Goal: Task Accomplishment & Management: Manage account settings

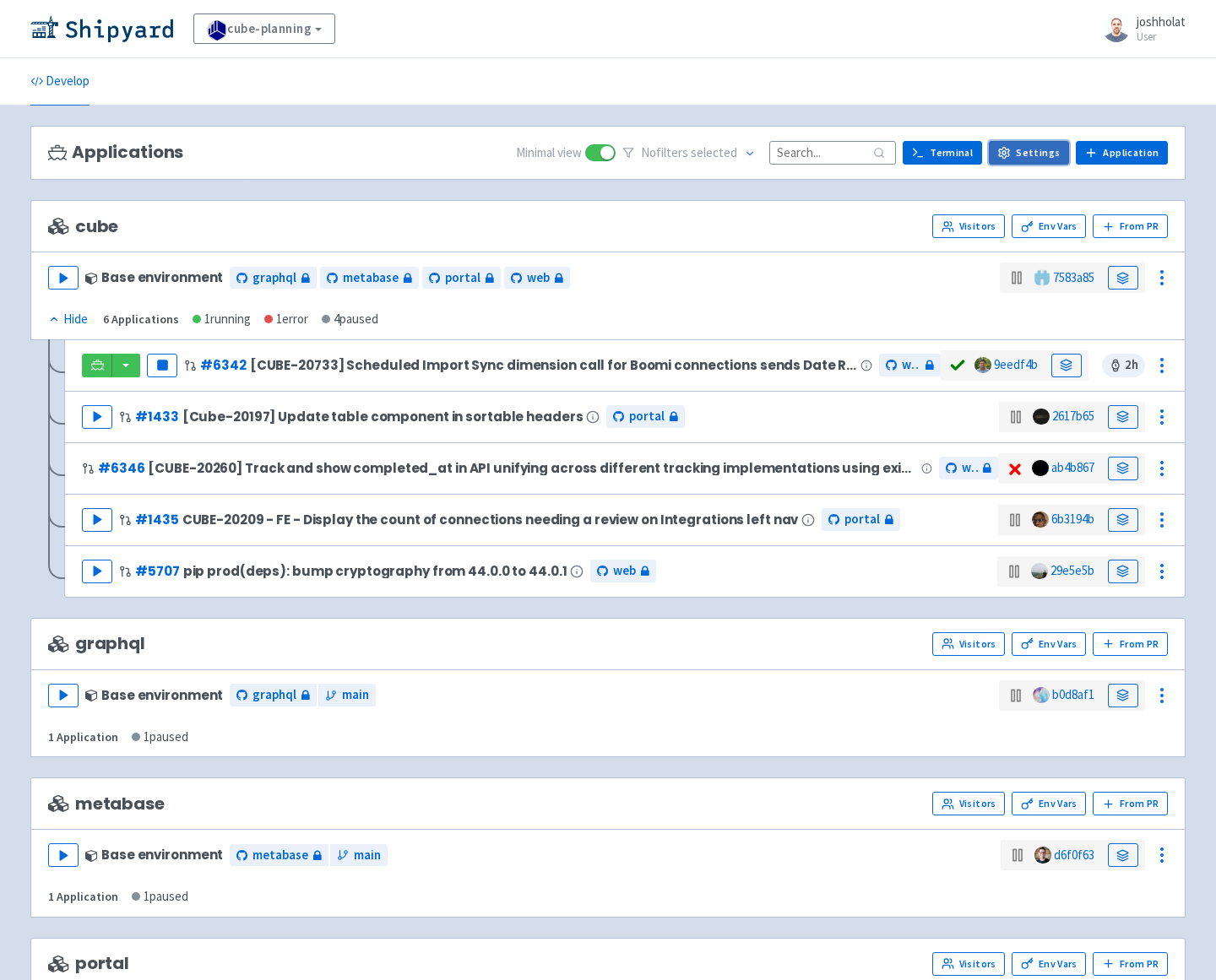
click at [1042, 156] on link "Settings" at bounding box center [1029, 153] width 80 height 24
click at [1028, 149] on link "Settings" at bounding box center [1029, 153] width 80 height 24
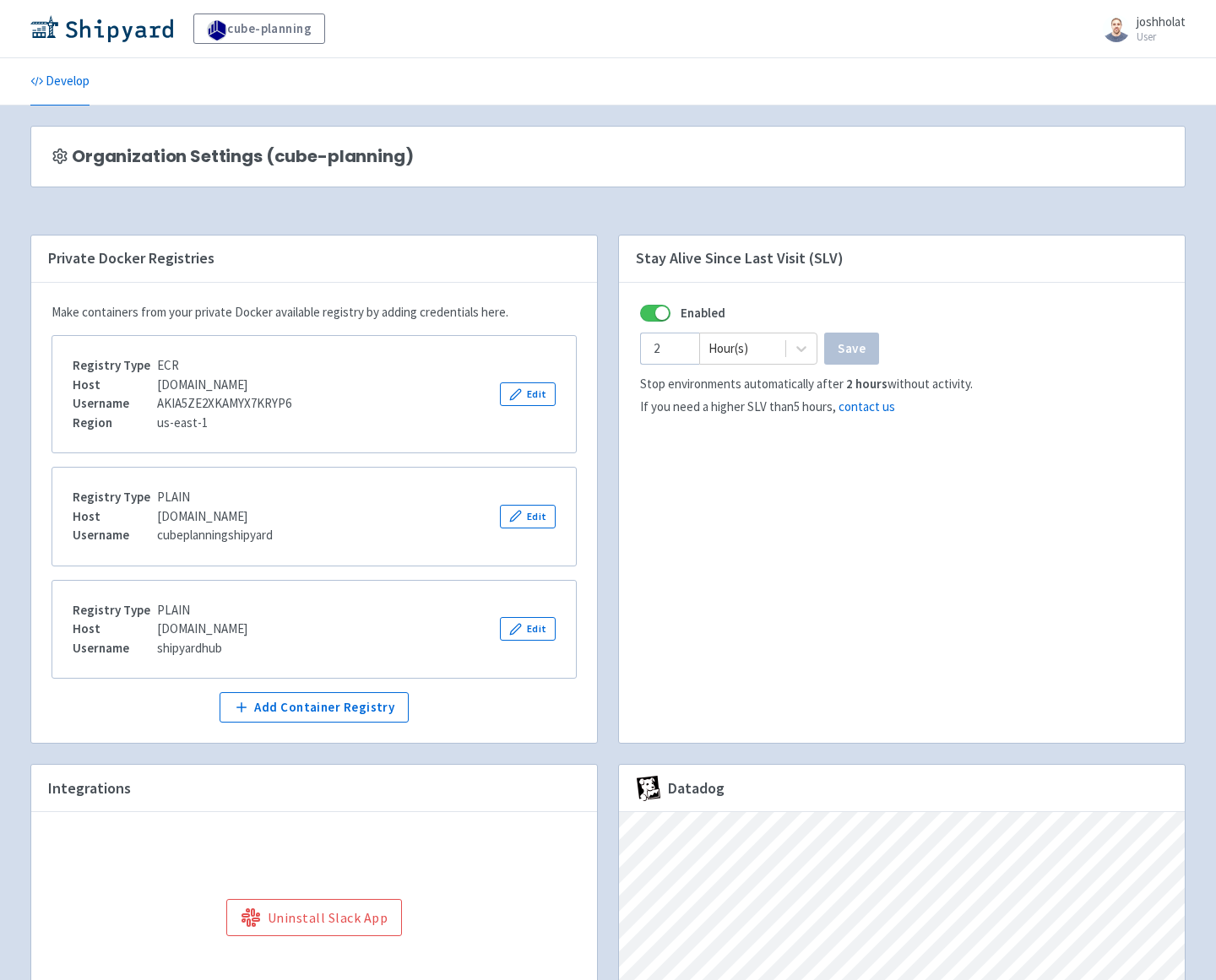
click at [1152, 26] on span "joshholat" at bounding box center [1161, 22] width 49 height 16
click at [264, 34] on link "cube-planning" at bounding box center [259, 28] width 132 height 30
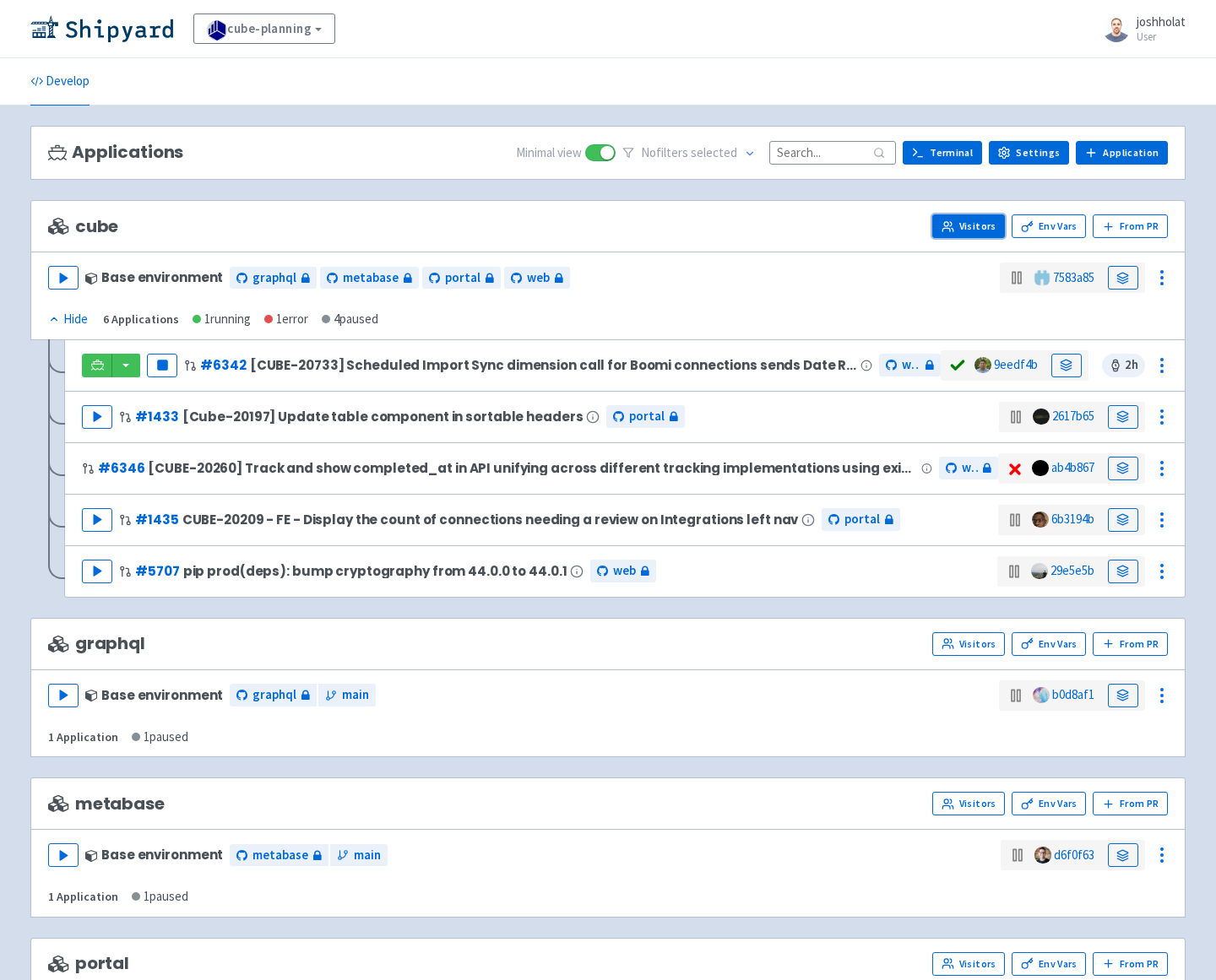
click at [978, 221] on link "Visitors" at bounding box center [968, 227] width 72 height 24
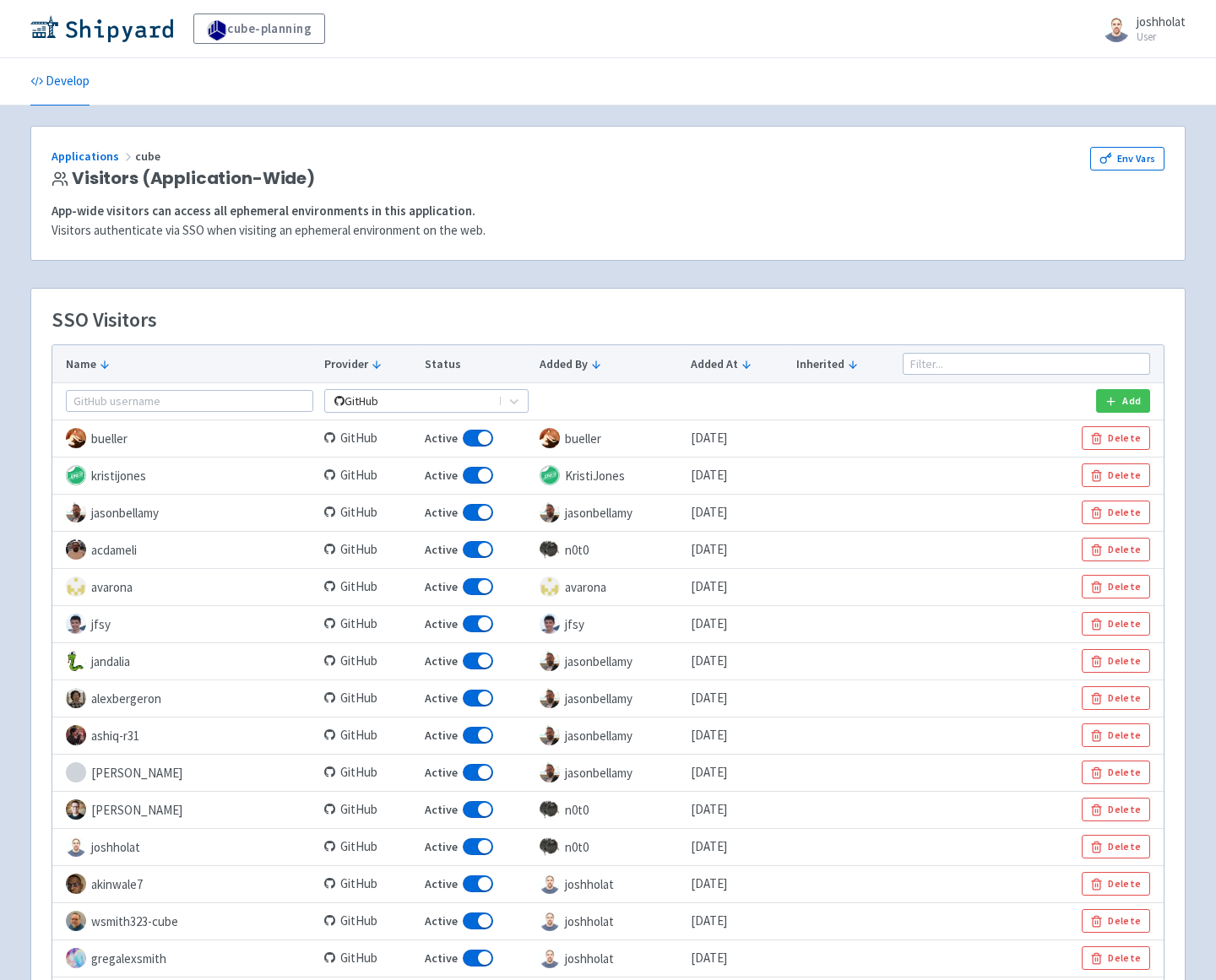
click at [112, 439] on td "bueller" at bounding box center [185, 437] width 266 height 37
